Goal: Task Accomplishment & Management: Use online tool/utility

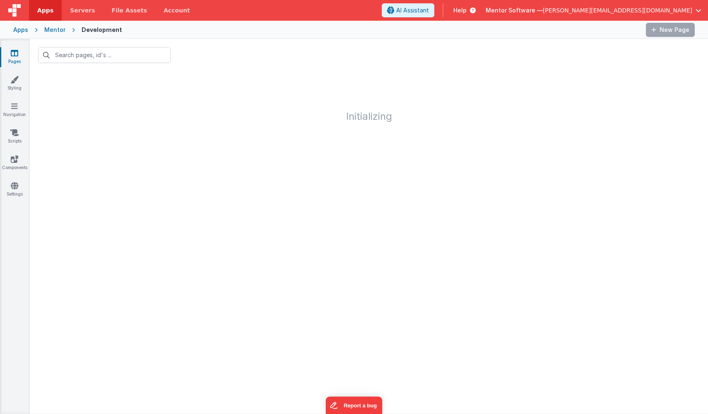
click at [693, 11] on button "Mentor Software — [PERSON_NAME][EMAIL_ADDRESS][DOMAIN_NAME]" at bounding box center [594, 10] width 216 height 8
click at [611, 79] on ul "Logout" at bounding box center [635, 72] width 133 height 18
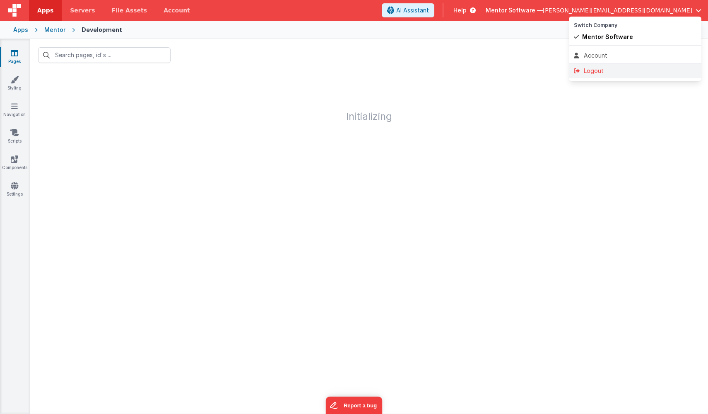
click at [610, 71] on div "Logout" at bounding box center [635, 71] width 123 height 8
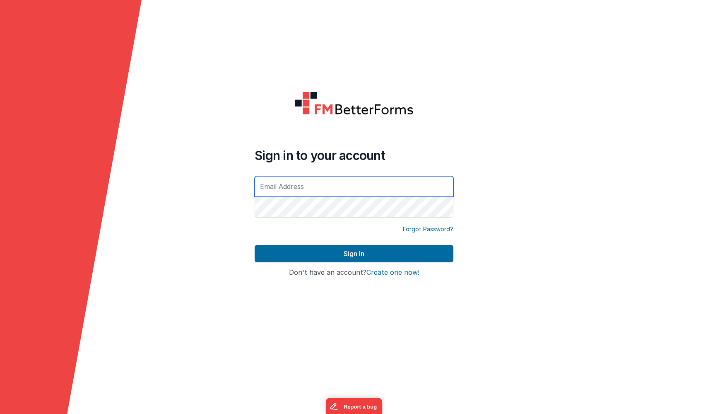
click at [285, 182] on input "text" at bounding box center [354, 186] width 199 height 21
type input "[PERSON_NAME][EMAIL_ADDRESS][DOMAIN_NAME]"
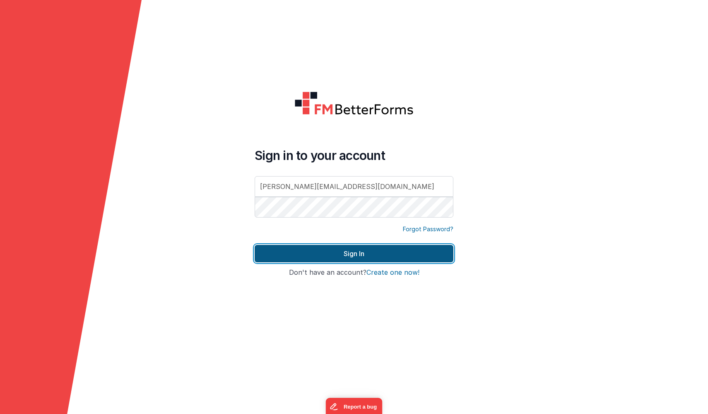
click at [303, 250] on button "Sign In" at bounding box center [354, 253] width 199 height 17
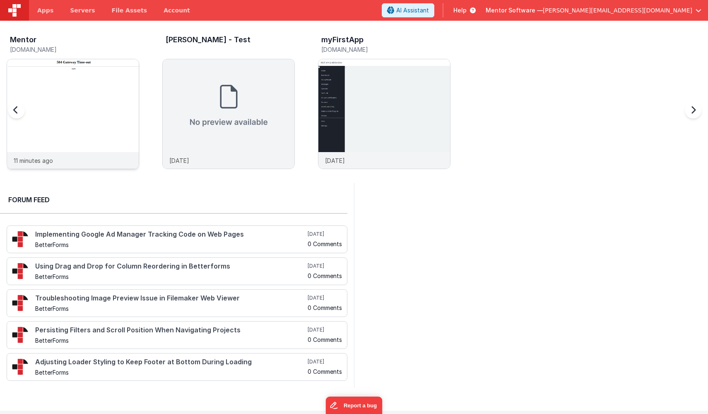
click at [107, 75] on img at bounding box center [73, 125] width 132 height 132
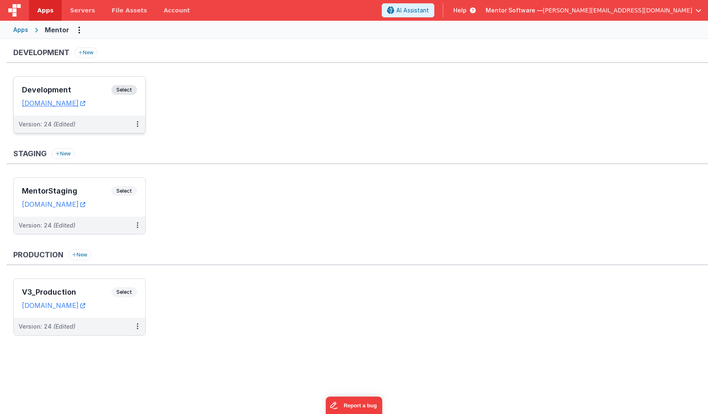
click at [95, 86] on h3 "Development" at bounding box center [66, 90] width 89 height 8
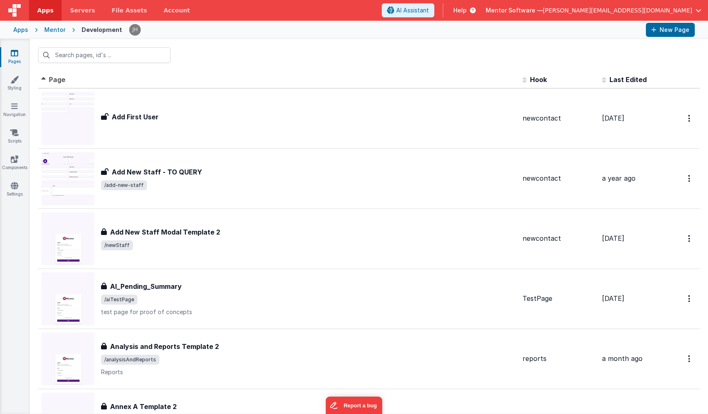
click at [49, 32] on div "Mentor" at bounding box center [54, 30] width 21 height 8
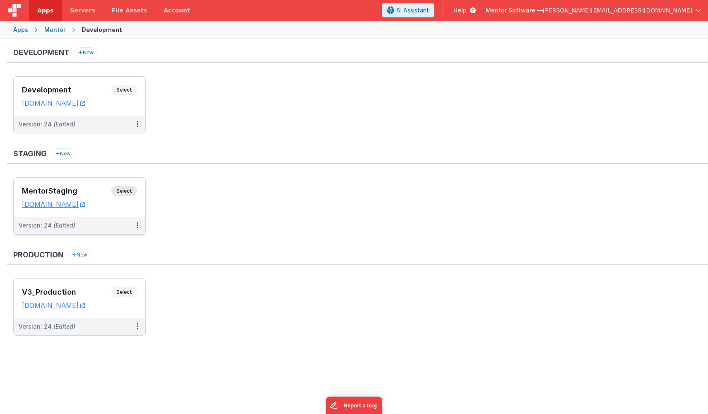
click at [85, 184] on div "MentorStaging Select URLs [DOMAIN_NAME]" at bounding box center [80, 197] width 132 height 39
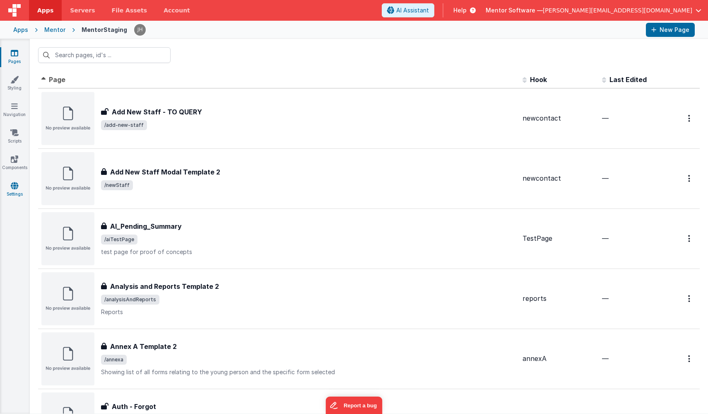
click at [16, 189] on icon at bounding box center [14, 185] width 7 height 8
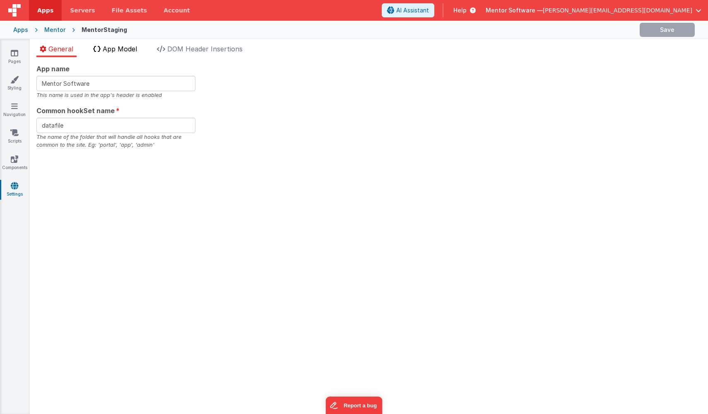
click at [124, 51] on span "App Model" at bounding box center [120, 49] width 34 height 8
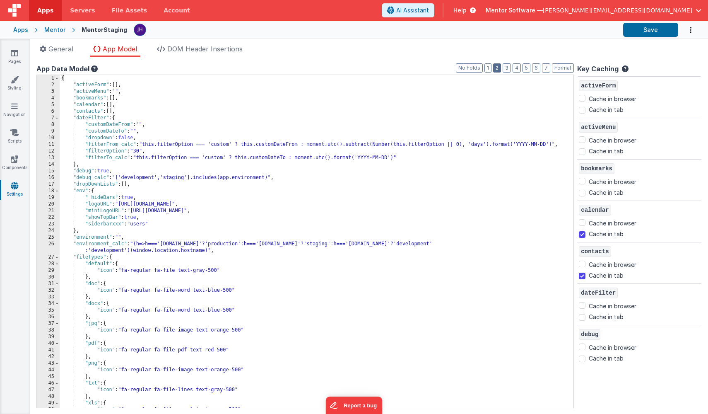
click at [496, 67] on button "2" at bounding box center [497, 67] width 8 height 9
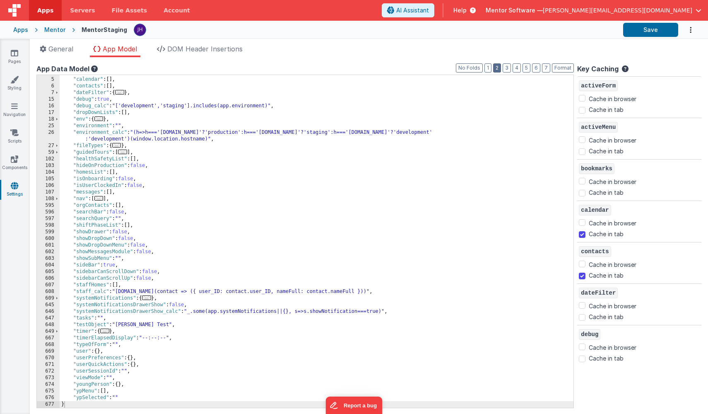
scroll to position [25, 0]
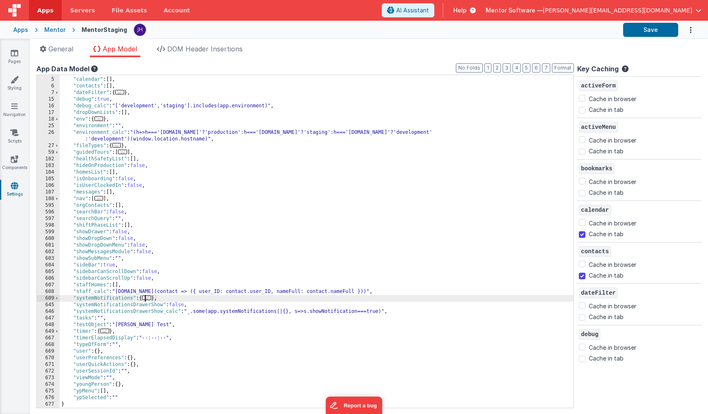
click at [149, 297] on span "..." at bounding box center [146, 297] width 9 height 5
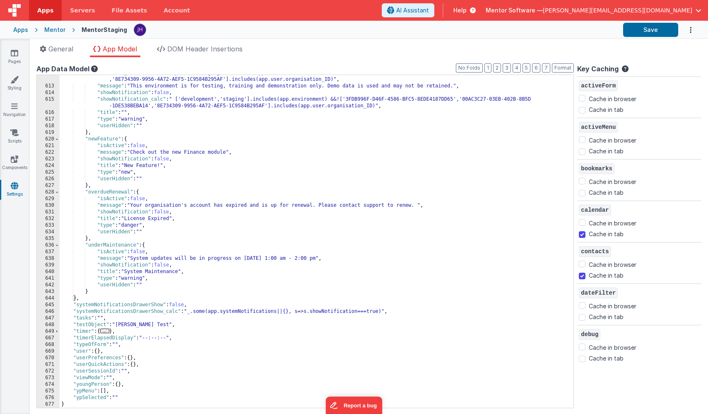
scroll to position [270, 0]
drag, startPoint x: 341, startPoint y: 260, endPoint x: 237, endPoint y: 256, distance: 103.6
click at [237, 256] on div ""isActive_calc" : " ['development','staging'].includes(app.environment) &&!['3F…" at bounding box center [317, 246] width 514 height 352
click at [338, 261] on div ""isActive_calc" : " ['development','staging'].includes(app.environment) &&!['3F…" at bounding box center [317, 246] width 514 height 352
click at [284, 258] on div ""isActive_calc" : " ['development','staging'].includes(app.environment) &&!['3F…" at bounding box center [317, 246] width 514 height 352
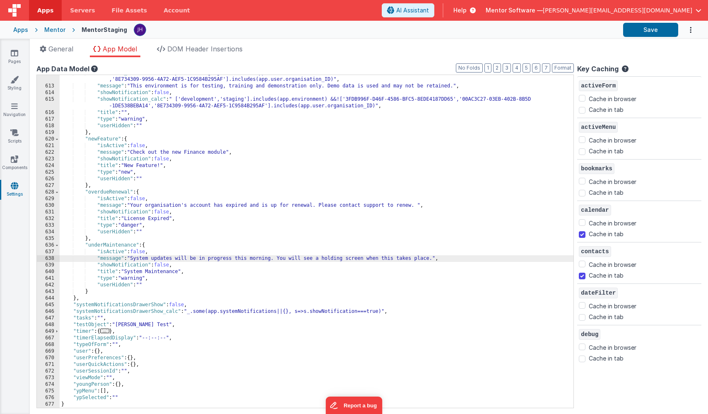
click at [163, 264] on div ""isActive_calc" : " ['development','staging'].includes(app.environment) &&!['3F…" at bounding box center [317, 246] width 514 height 352
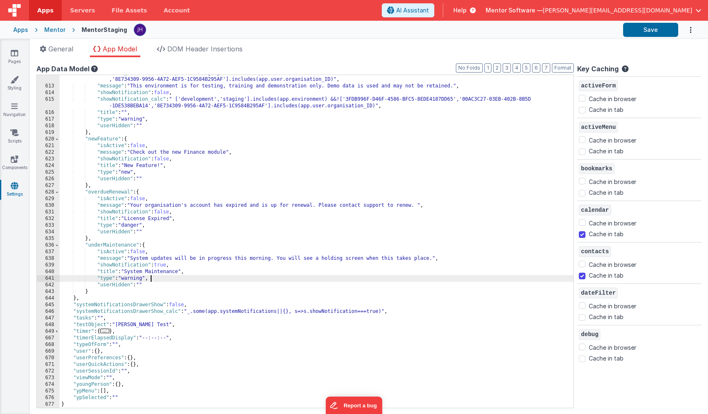
click at [205, 280] on div ""isActive_calc" : " ['development','staging'].includes(app.environment) &&!['3F…" at bounding box center [317, 246] width 514 height 352
click at [645, 32] on button "Save" at bounding box center [650, 30] width 55 height 14
click at [52, 28] on div "Mentor" at bounding box center [54, 30] width 21 height 8
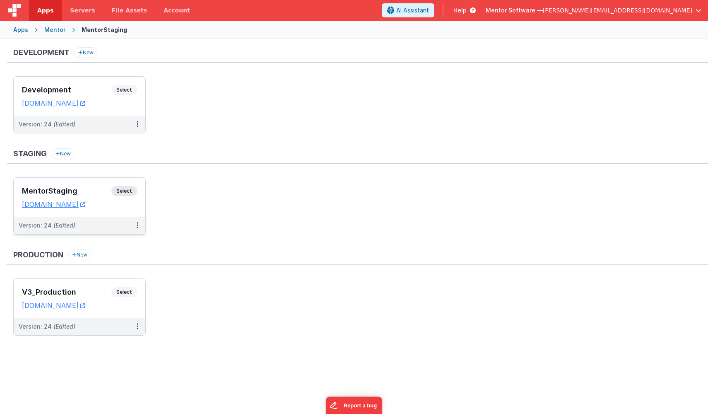
click at [93, 188] on h3 "MentorStaging" at bounding box center [66, 191] width 89 height 8
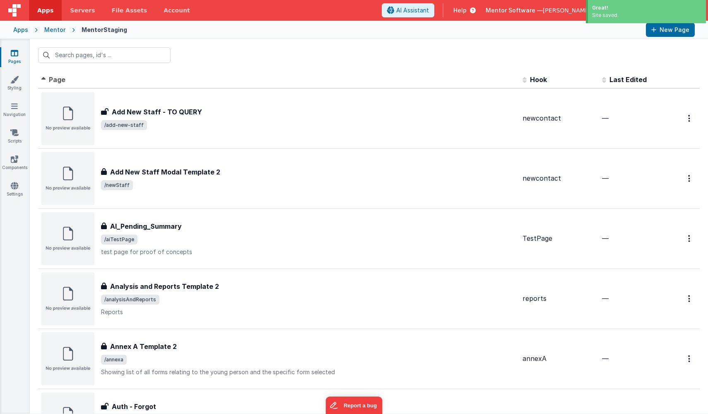
click at [48, 31] on div "Mentor" at bounding box center [54, 30] width 21 height 8
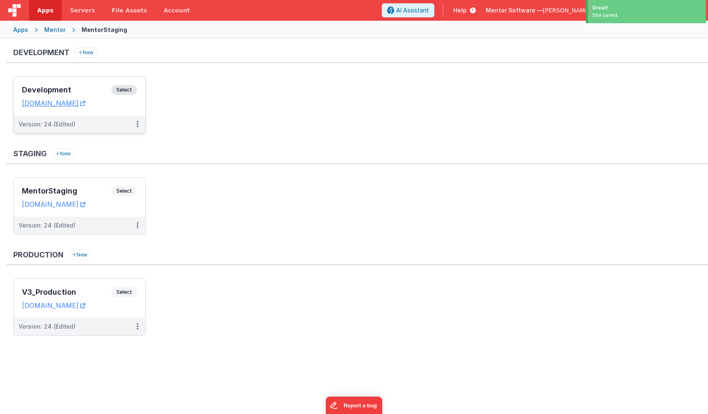
click at [80, 87] on h3 "Development" at bounding box center [66, 90] width 89 height 8
